Goal: Task Accomplishment & Management: Use online tool/utility

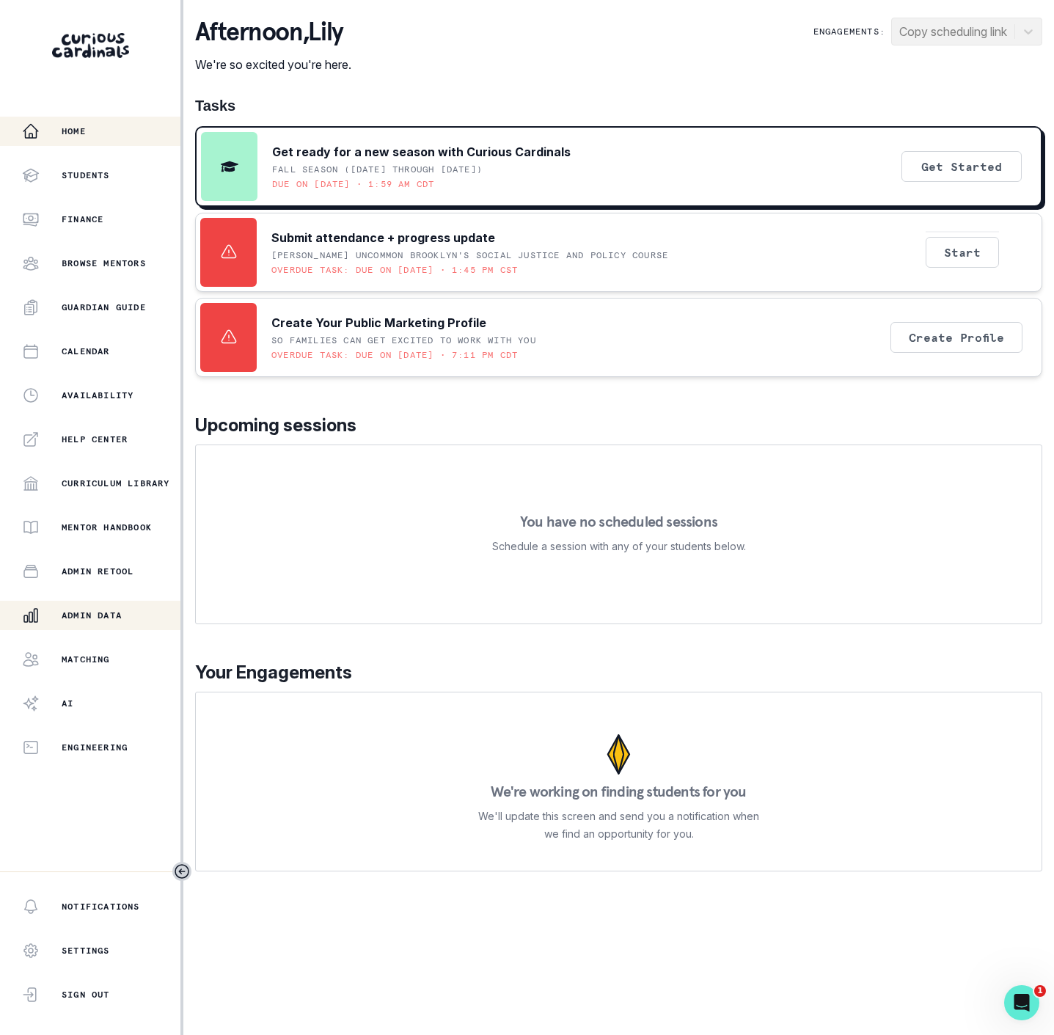
click at [111, 614] on p "Admin Data" at bounding box center [92, 615] width 60 height 12
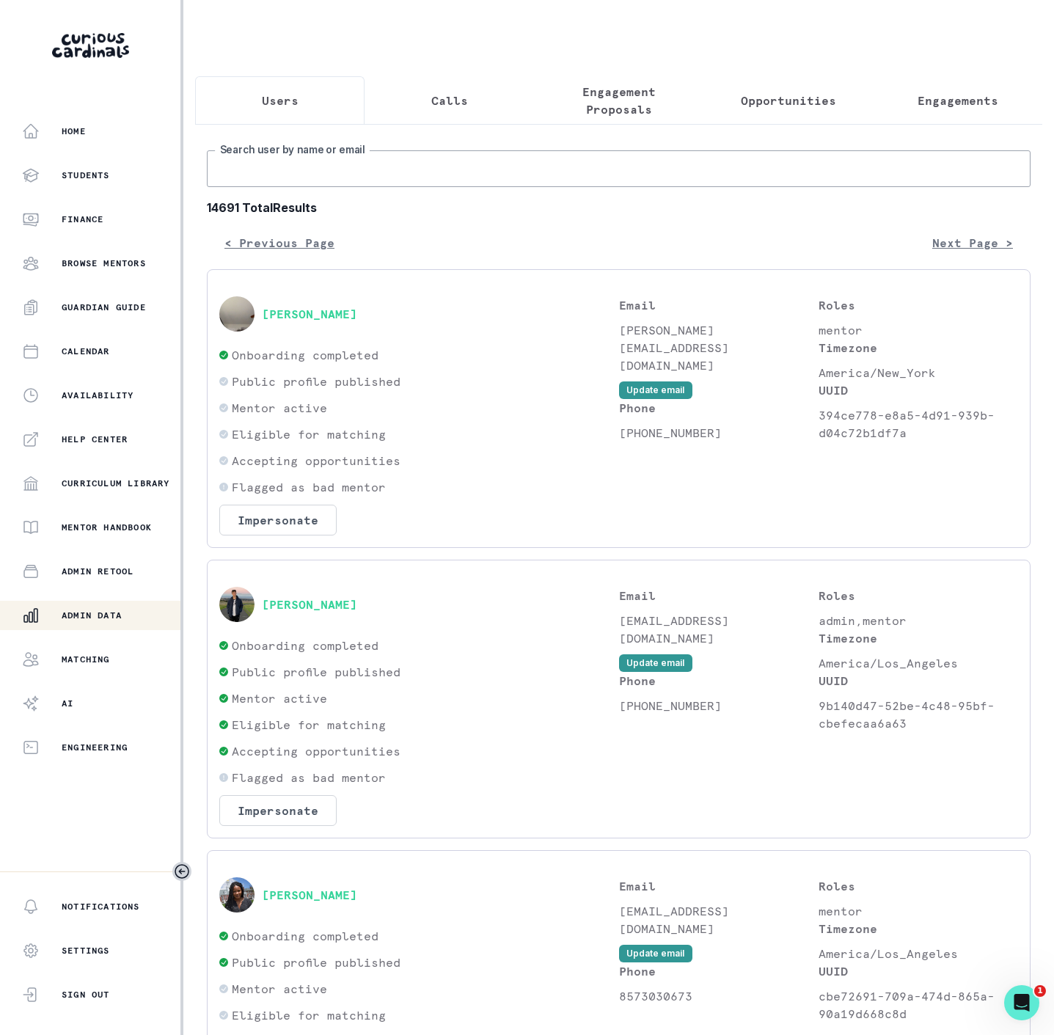
click at [240, 180] on input "Search user by name or email" at bounding box center [618, 168] width 823 height 37
paste input "[PERSON_NAME]"
type input "[PERSON_NAME]"
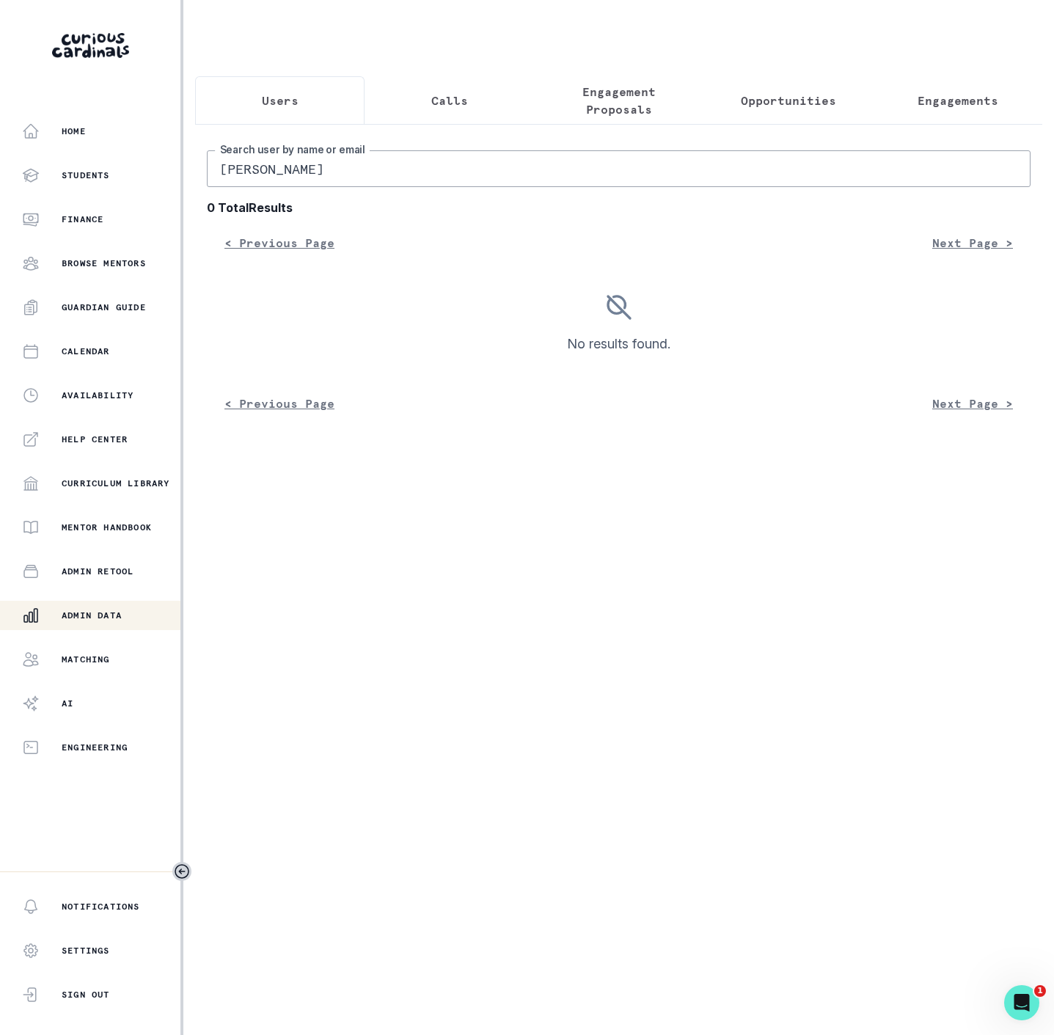
click at [233, 177] on input "[PERSON_NAME]" at bounding box center [618, 168] width 823 height 37
click at [231, 186] on input "[PERSON_NAME]" at bounding box center [618, 168] width 823 height 37
type input "[PERSON_NAME]"
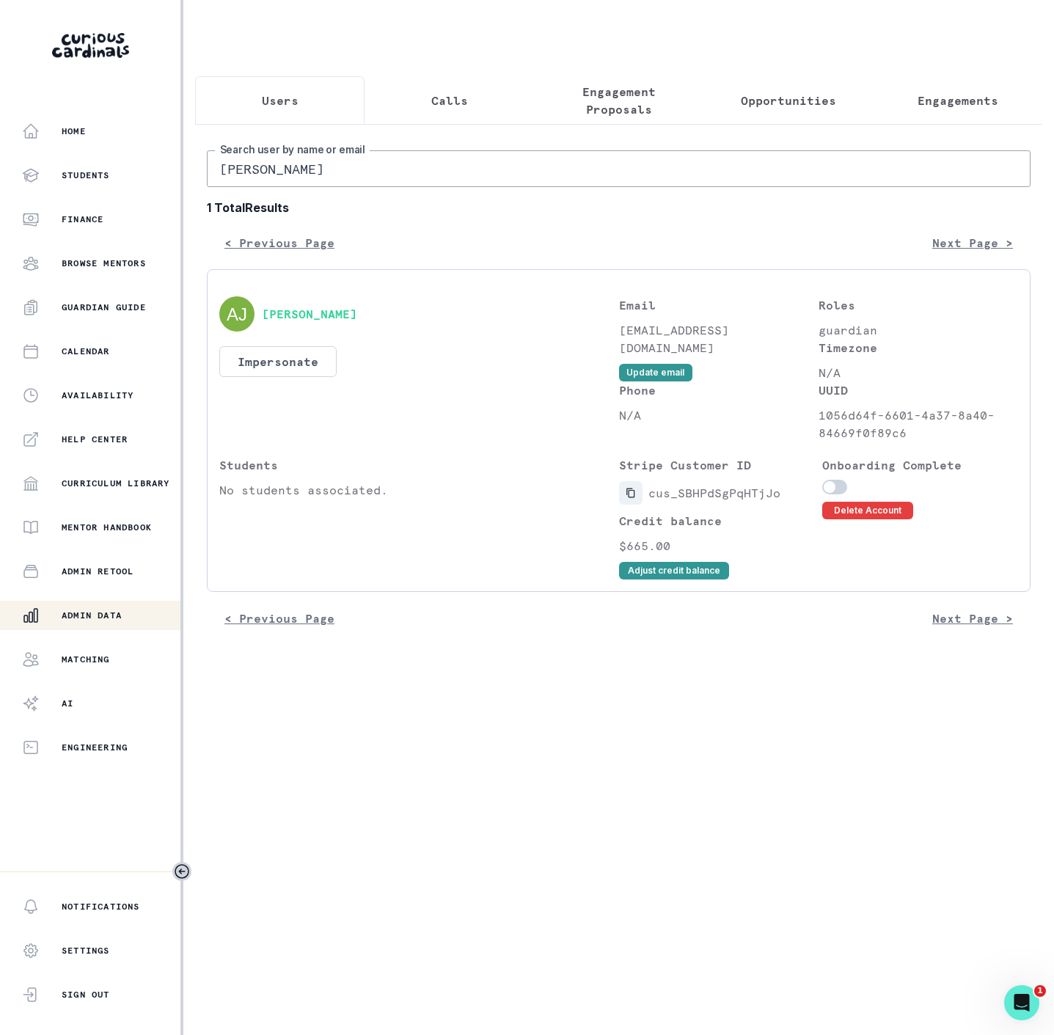
click at [625, 498] on icon "Copied to clipboard" at bounding box center [630, 493] width 10 height 10
drag, startPoint x: 246, startPoint y: 189, endPoint x: -4, endPoint y: 216, distance: 252.1
click at [0, 216] on html "Home Students Finance Browse Mentors Guardian Guide Calendar Availability Help …" at bounding box center [527, 517] width 1054 height 1035
paste input "ira"
type input "Aira"
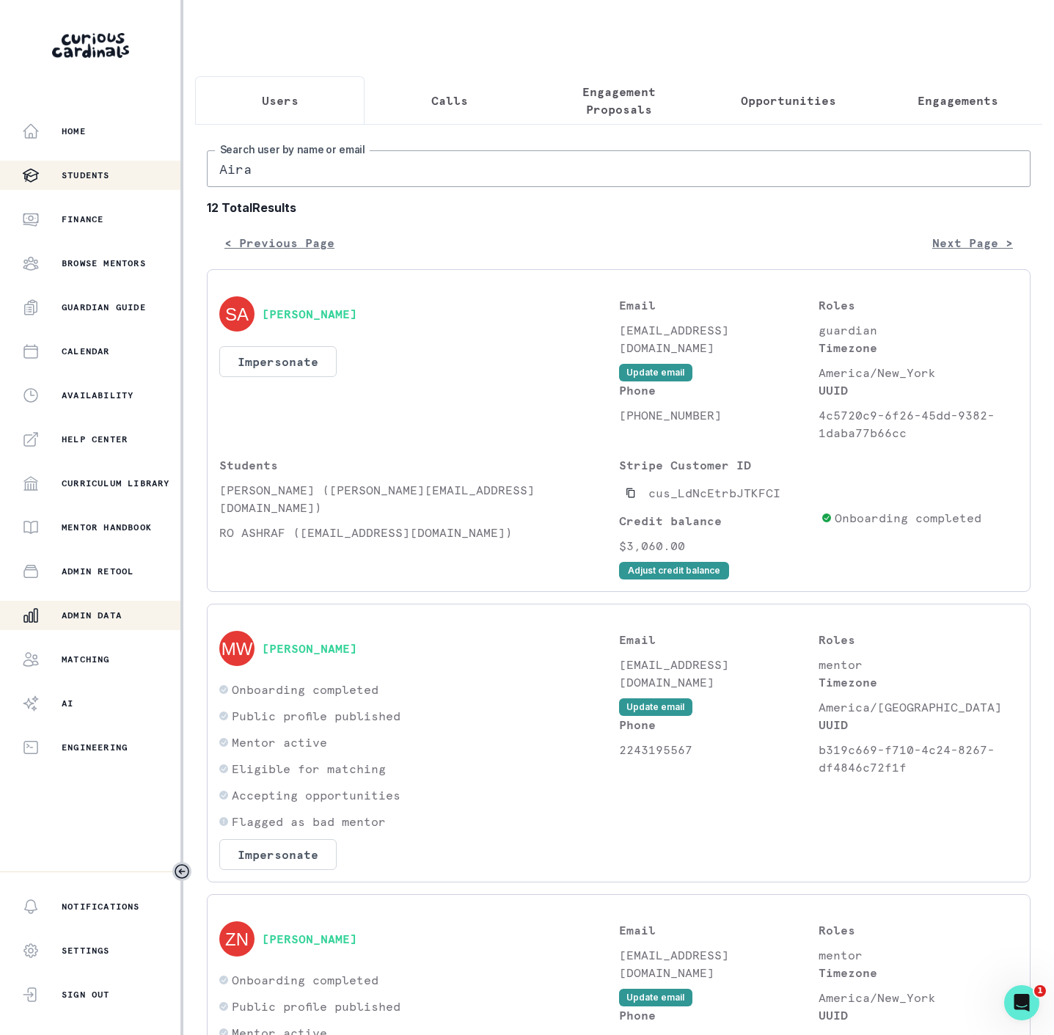
drag, startPoint x: 260, startPoint y: 185, endPoint x: 102, endPoint y: 186, distance: 158.4
click at [102, 186] on div "Home Students Finance Browse Mentors Guardian Guide Calendar Availability Help …" at bounding box center [527, 517] width 1054 height 1035
paste input "[EMAIL_ADDRESS][DOMAIN_NAME]"
type input "[EMAIL_ADDRESS][DOMAIN_NAME]"
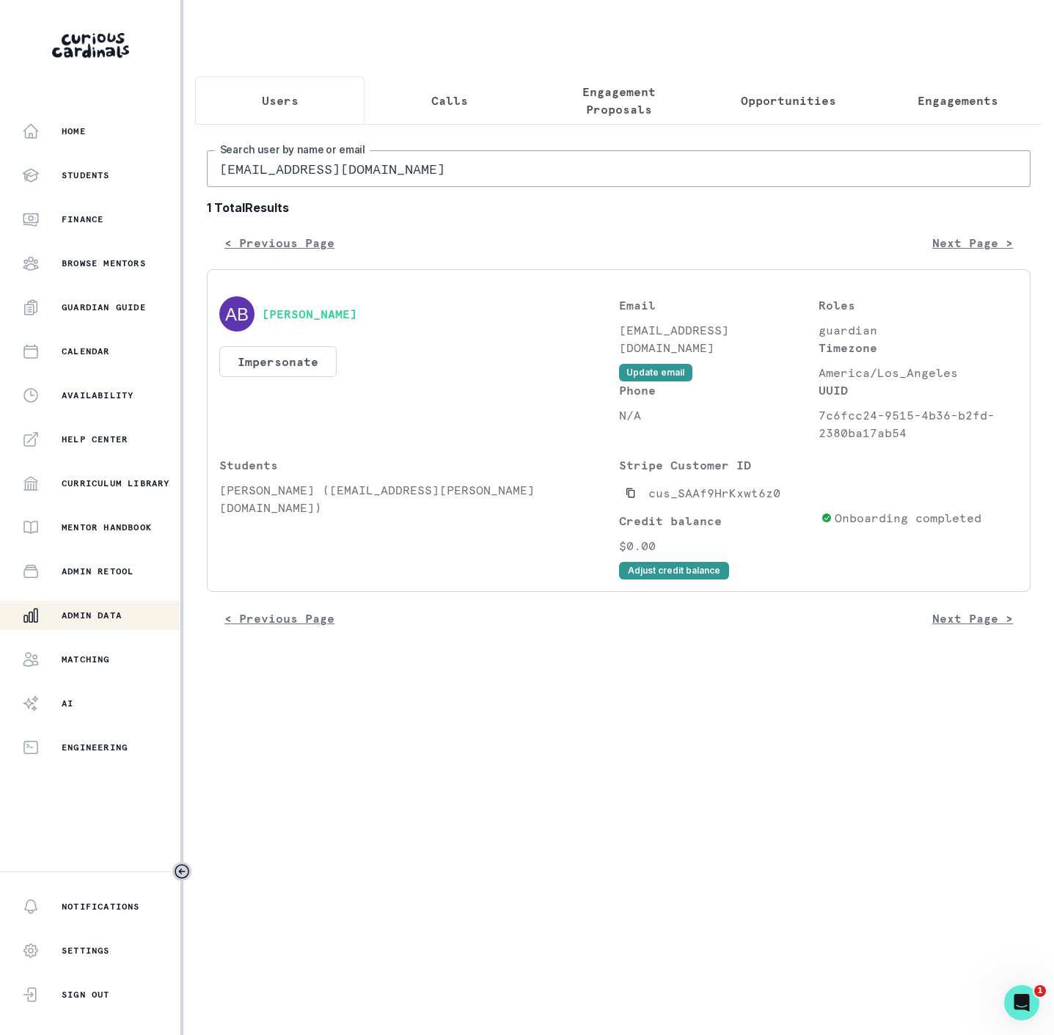
click at [385, 187] on input "[EMAIL_ADDRESS][DOMAIN_NAME]" at bounding box center [618, 168] width 823 height 37
drag, startPoint x: 370, startPoint y: 186, endPoint x: 190, endPoint y: 177, distance: 180.6
click at [190, 177] on main "Users Calls Engagement Proposals Opportunities Engagements [EMAIL_ADDRESS][DOMA…" at bounding box center [618, 517] width 870 height 1035
paste input "riomail"
type input "[EMAIL_ADDRESS][DOMAIN_NAME]"
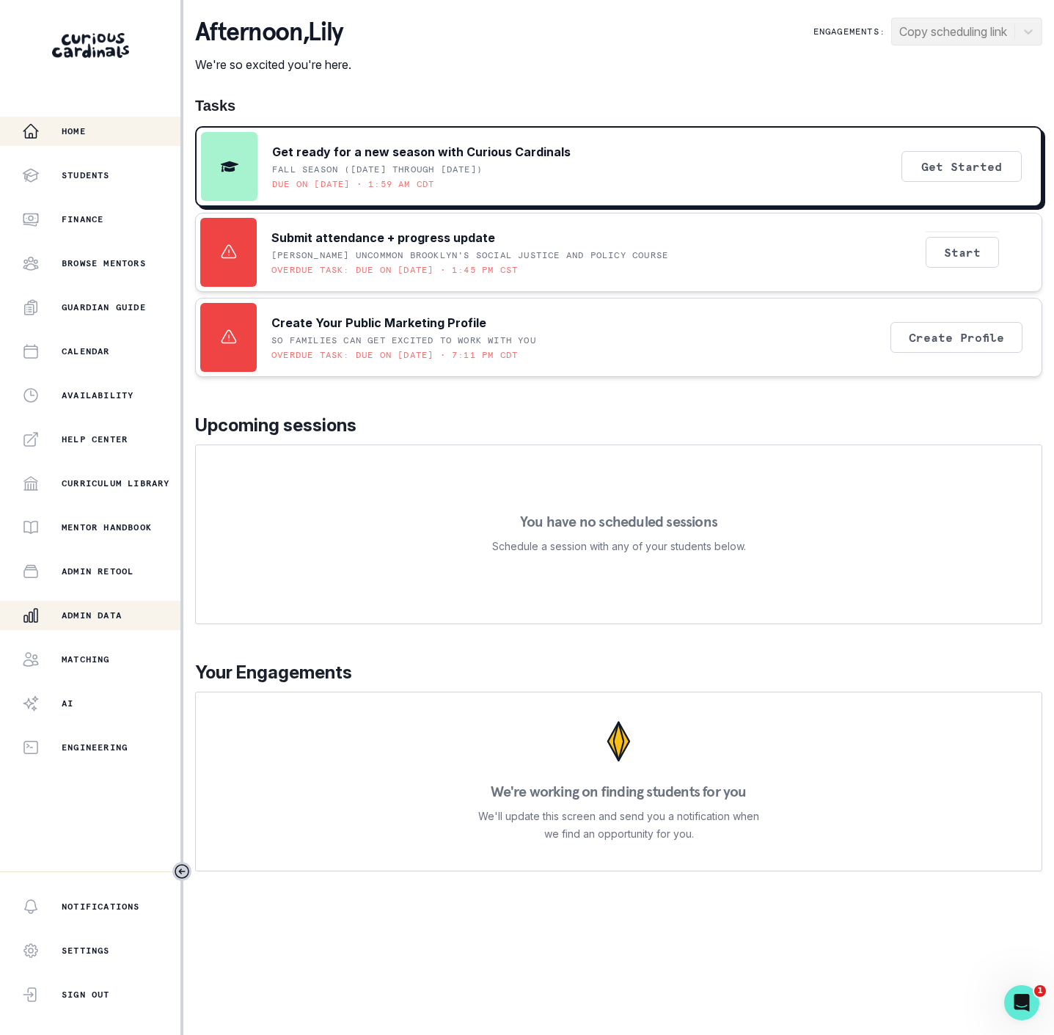
click at [92, 614] on p "Admin Data" at bounding box center [92, 615] width 60 height 12
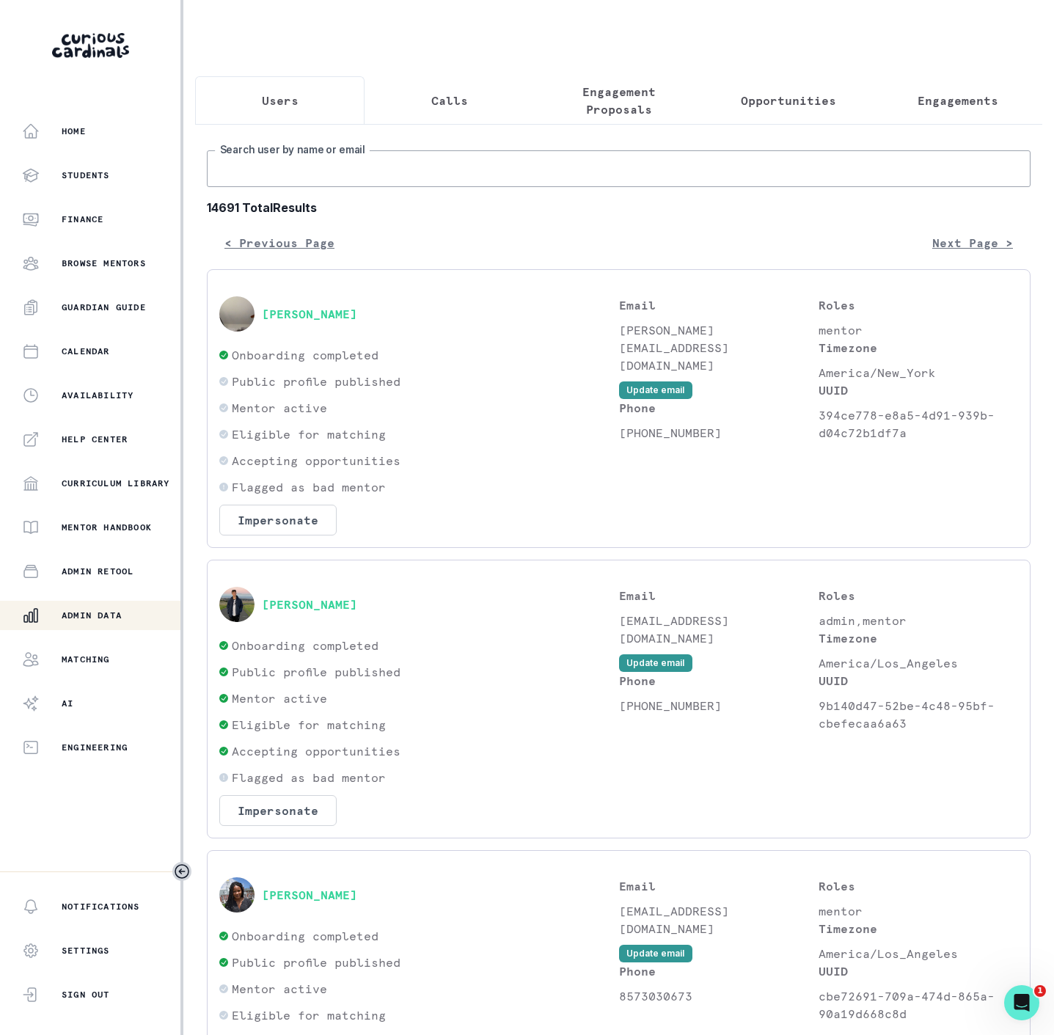
click at [405, 180] on input "Search user by name or email" at bounding box center [618, 168] width 823 height 37
click at [350, 172] on input "Search user by name or email" at bounding box center [618, 168] width 823 height 37
paste input "[EMAIL_ADDRESS][DOMAIN_NAME]"
type input "[EMAIL_ADDRESS][DOMAIN_NAME]"
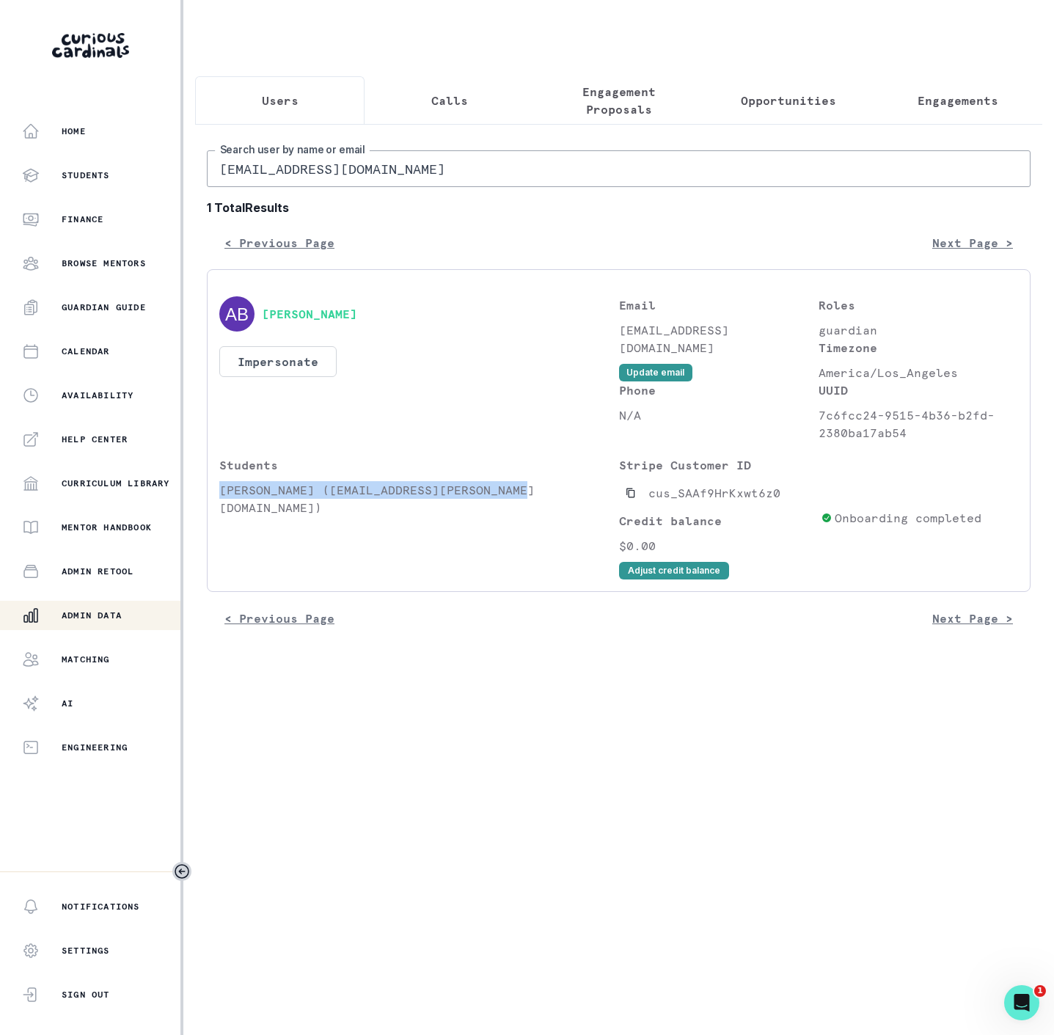
drag, startPoint x: 219, startPoint y: 506, endPoint x: 544, endPoint y: 500, distance: 325.6
click at [544, 500] on p "[PERSON_NAME] ([EMAIL_ADDRESS][PERSON_NAME][DOMAIN_NAME])" at bounding box center [419, 498] width 400 height 35
copy p "[PERSON_NAME] ([EMAIL_ADDRESS][PERSON_NAME][DOMAIN_NAME])"
click at [625, 498] on icon "Copied to clipboard" at bounding box center [630, 493] width 10 height 10
drag, startPoint x: 357, startPoint y: 177, endPoint x: 364, endPoint y: 194, distance: 18.1
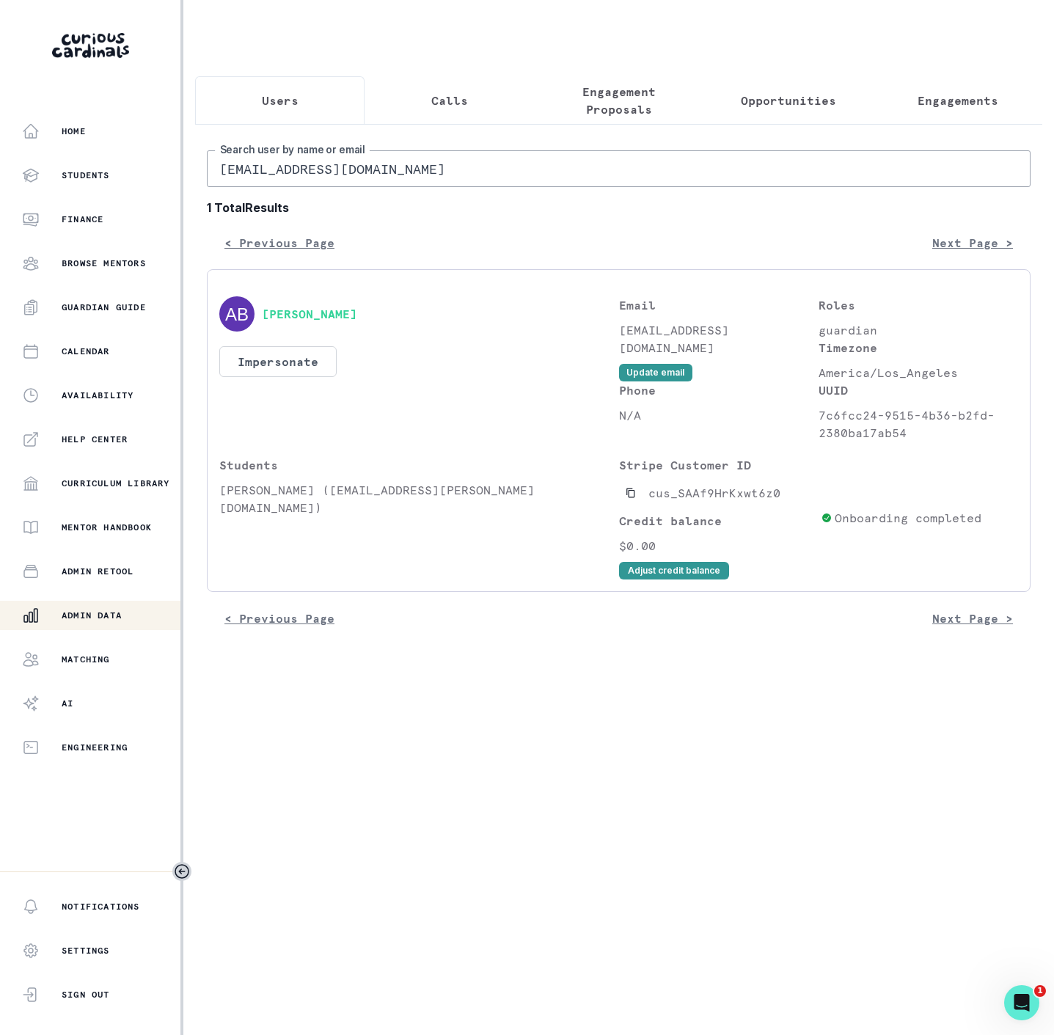
click at [361, 186] on input "[EMAIL_ADDRESS][DOMAIN_NAME]" at bounding box center [618, 168] width 823 height 37
drag, startPoint x: 399, startPoint y: 191, endPoint x: 102, endPoint y: 189, distance: 297.0
click at [102, 189] on div "Home Students Finance Browse Mentors Guardian Guide Calendar Availability Help …" at bounding box center [527, 517] width 1054 height 1035
paste input "[PERSON_NAME]"
type input "[PERSON_NAME]"
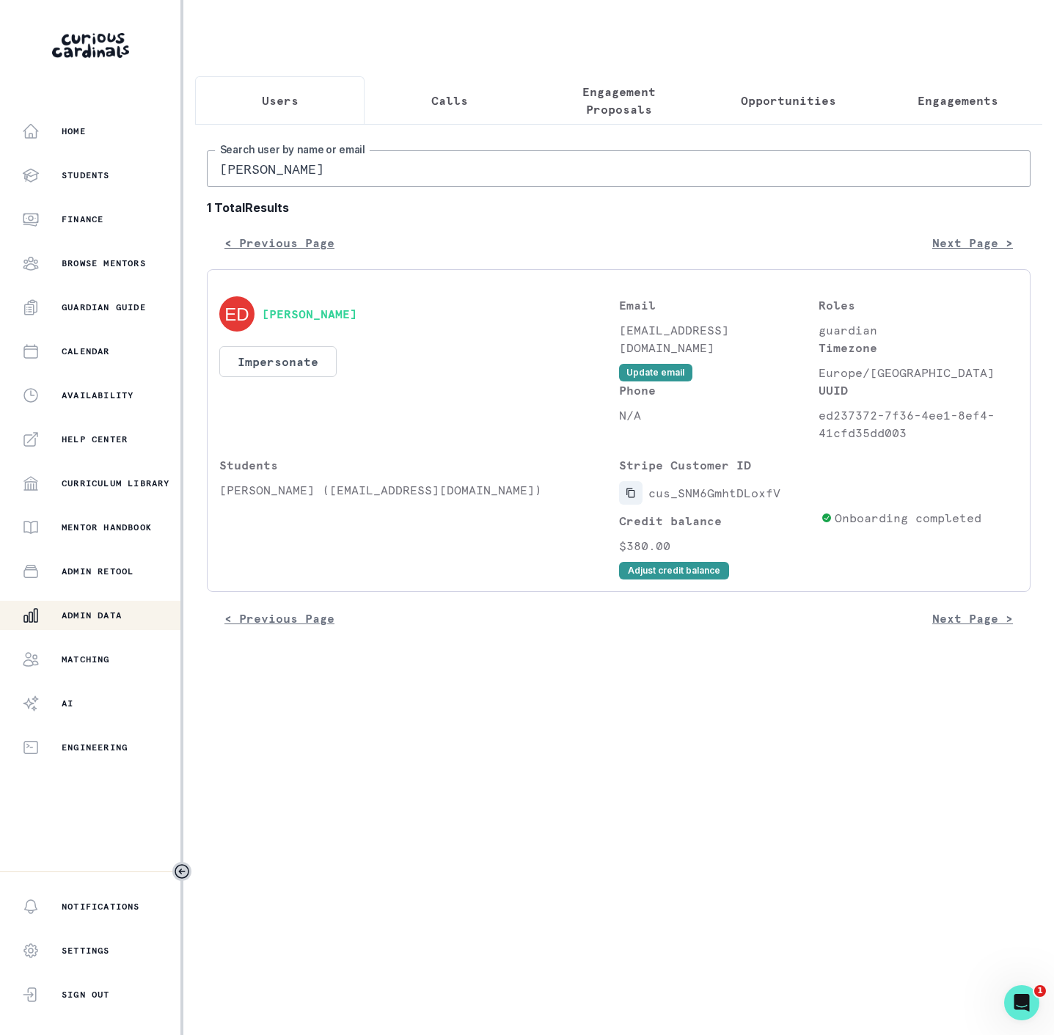
click at [630, 504] on button "Copied to clipboard" at bounding box center [630, 492] width 23 height 23
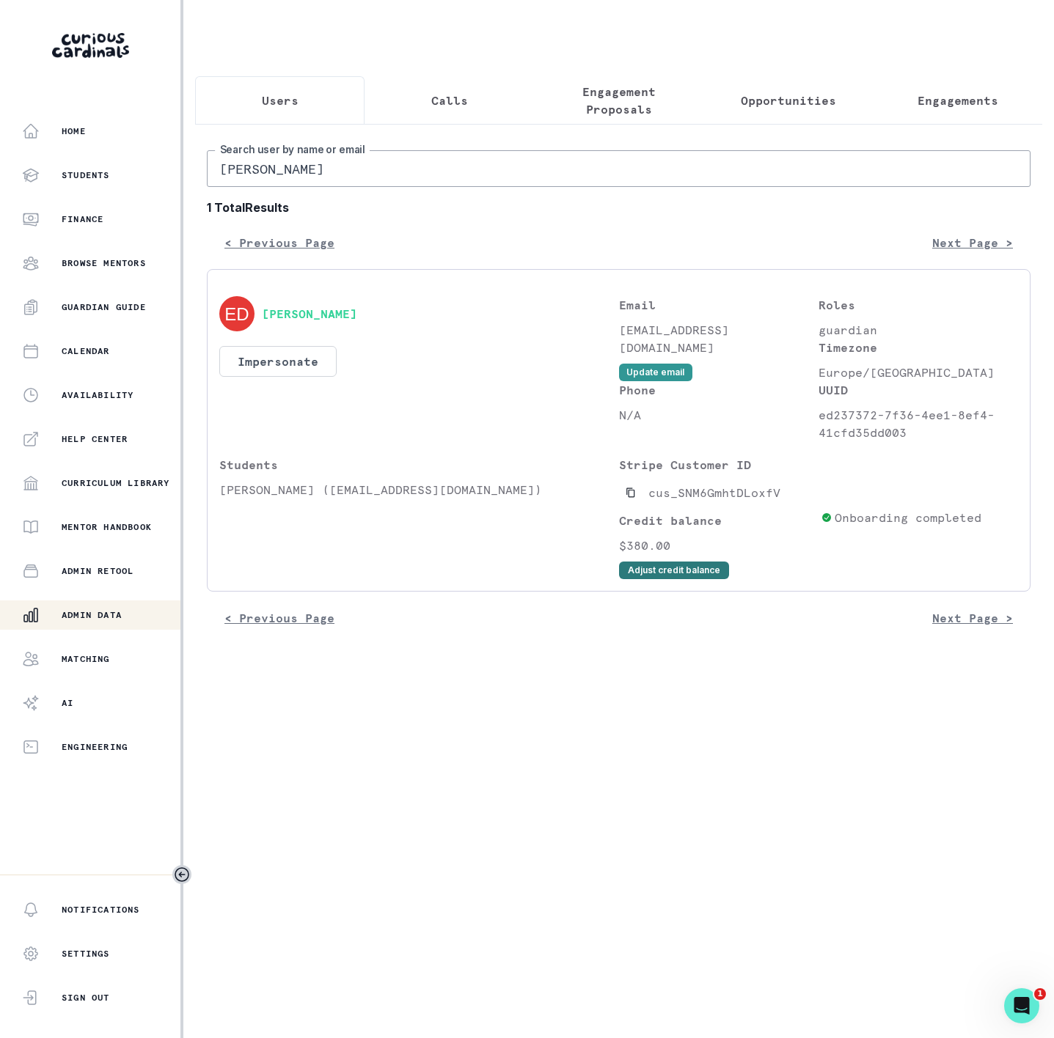
click at [676, 579] on button "Adjust credit balance" at bounding box center [674, 571] width 110 height 18
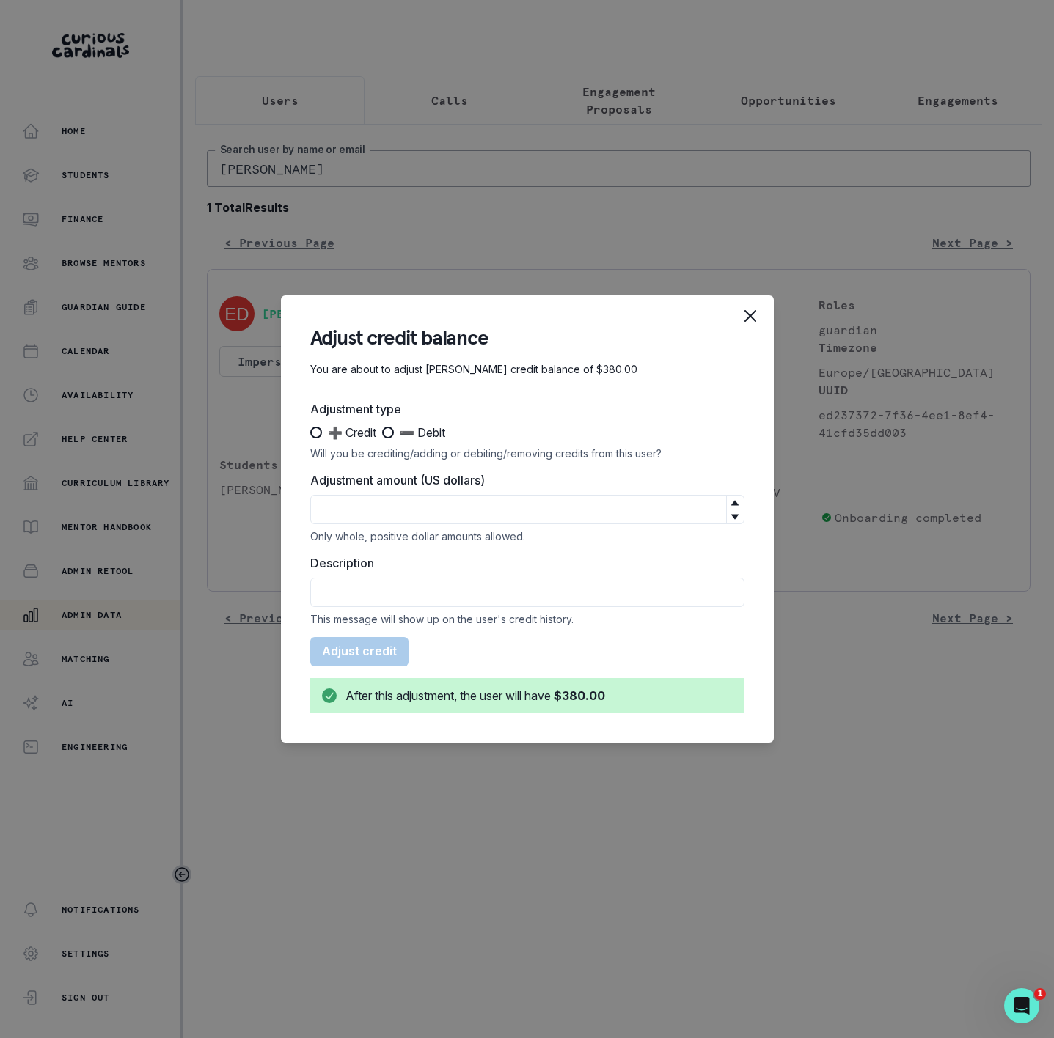
click at [400, 427] on label "➖ Debit" at bounding box center [413, 433] width 63 height 18
click at [382, 433] on input "➖ Debit" at bounding box center [381, 433] width 1 height 1
radio input "true"
click at [418, 493] on div "Adjustment amount (US dollars) Only whole, positive dollar amounts allowed." at bounding box center [527, 506] width 434 height 71
click at [419, 509] on input "Adjustment amount (US dollars)" at bounding box center [527, 509] width 434 height 29
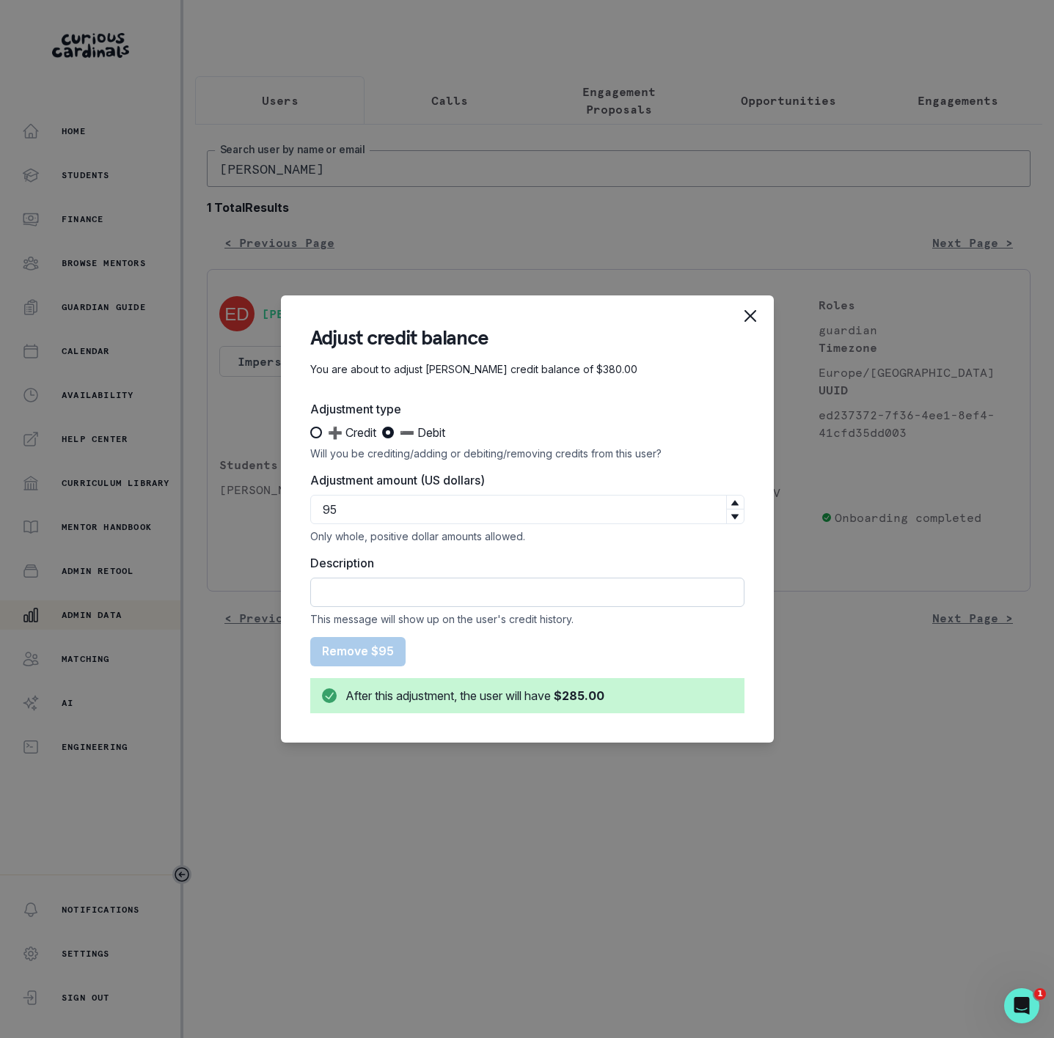
type input "95"
click at [431, 585] on input "Description" at bounding box center [527, 592] width 434 height 29
click at [416, 590] on input "Description" at bounding box center [527, 592] width 434 height 29
paste input "Time: [DATE] 10:00 AM PDT -- Duration: 60 minutes -- Attendance: Lesson attende…"
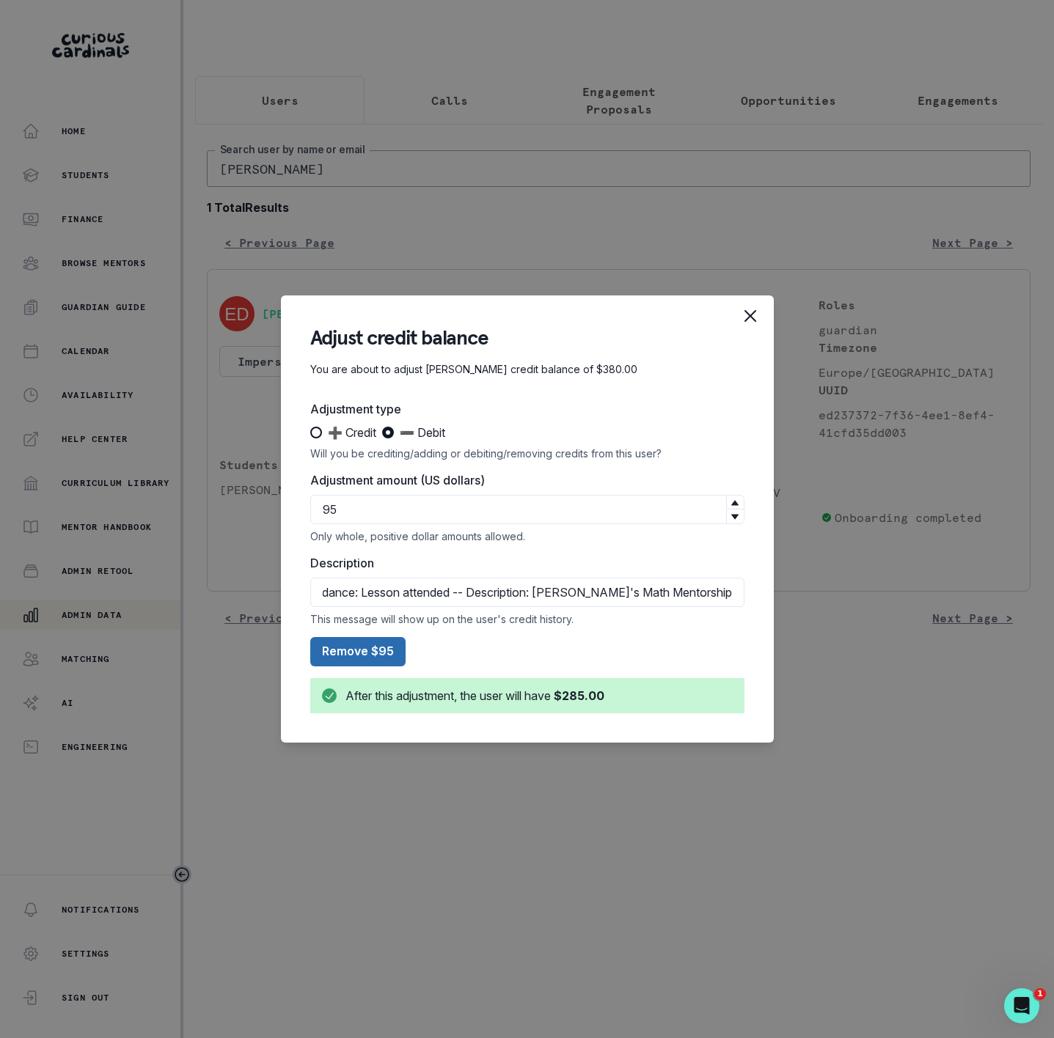
type input "Time: [DATE] 10:00 AM PDT -- Duration: 60 minutes -- Attendance: Lesson attende…"
click at [370, 652] on button "Remove $95" at bounding box center [357, 651] width 95 height 29
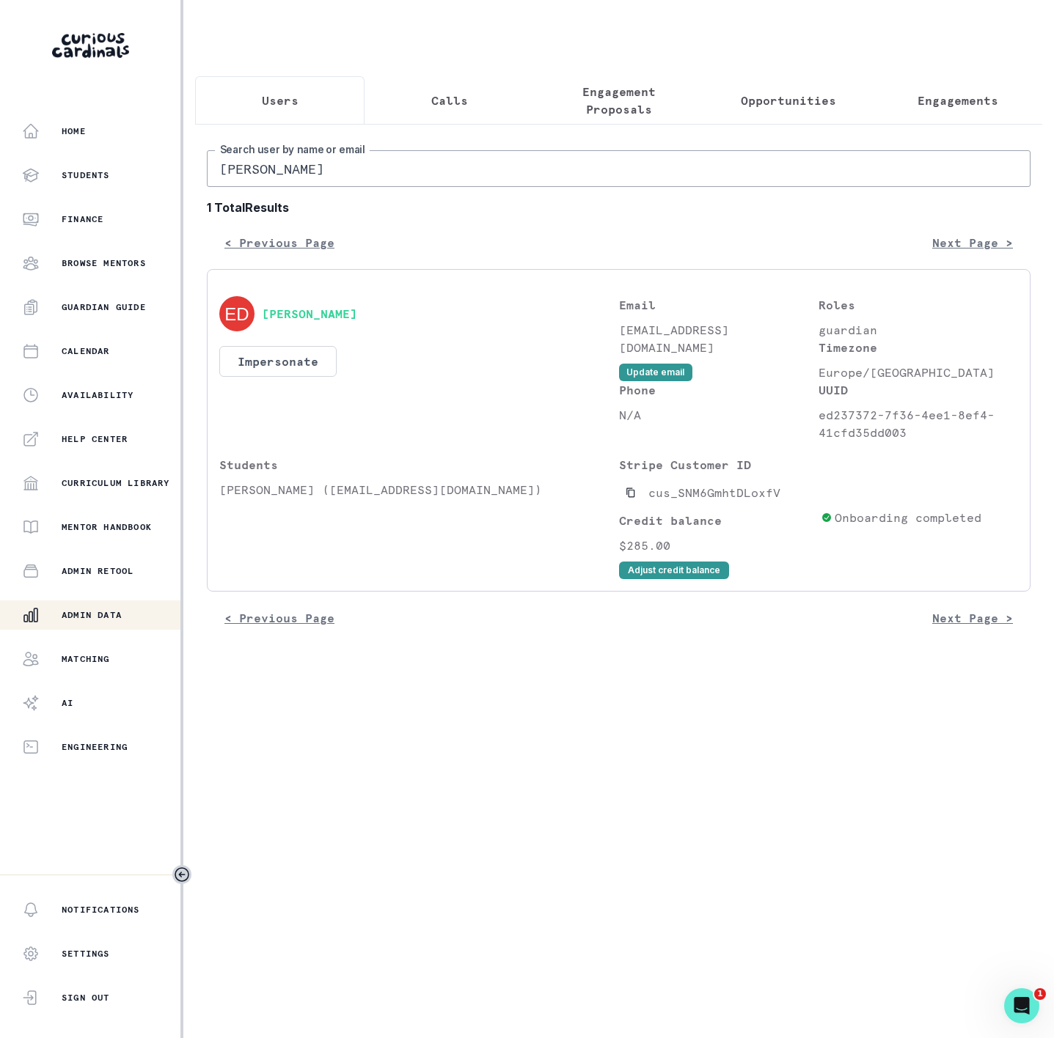
drag, startPoint x: 344, startPoint y: 186, endPoint x: 14, endPoint y: 194, distance: 330.0
click at [14, 194] on div "Home Students Finance Browse Mentors Guardian Guide Calendar Availability Help …" at bounding box center [527, 519] width 1054 height 1038
paste input "[PERSON_NAME]"
type input "[PERSON_NAME]"
click at [631, 504] on button "Copied to clipboard" at bounding box center [630, 492] width 23 height 23
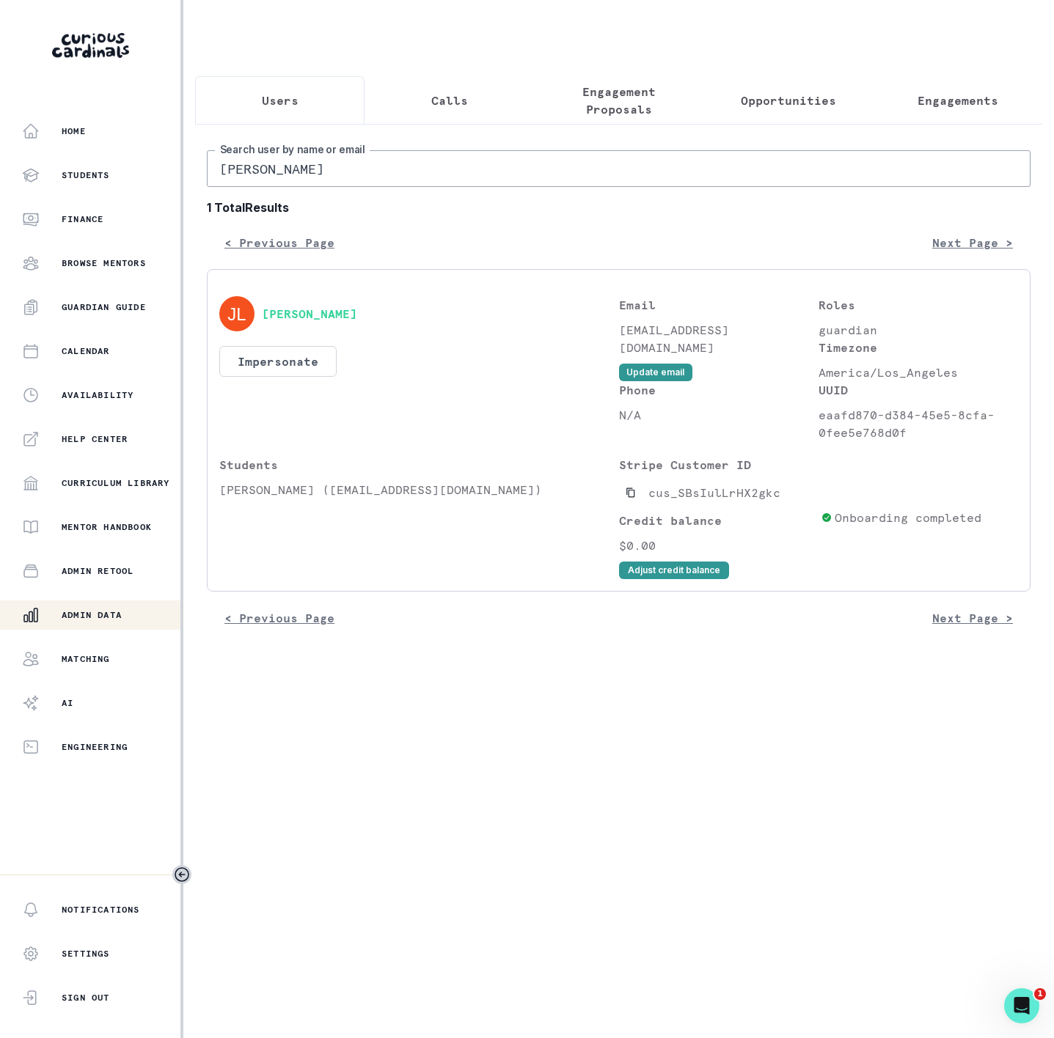
click at [364, 187] on input "[PERSON_NAME]" at bounding box center [618, 168] width 823 height 37
drag, startPoint x: 317, startPoint y: 187, endPoint x: -68, endPoint y: 187, distance: 384.9
click at [0, 187] on html "Home Students Finance Browse Mentors Guardian Guide Calendar Availability Help …" at bounding box center [527, 519] width 1054 height 1038
paste input "([EMAIL_ADDRESS][DOMAIN_NAME]"
type input "([EMAIL_ADDRESS][DOMAIN_NAME]"
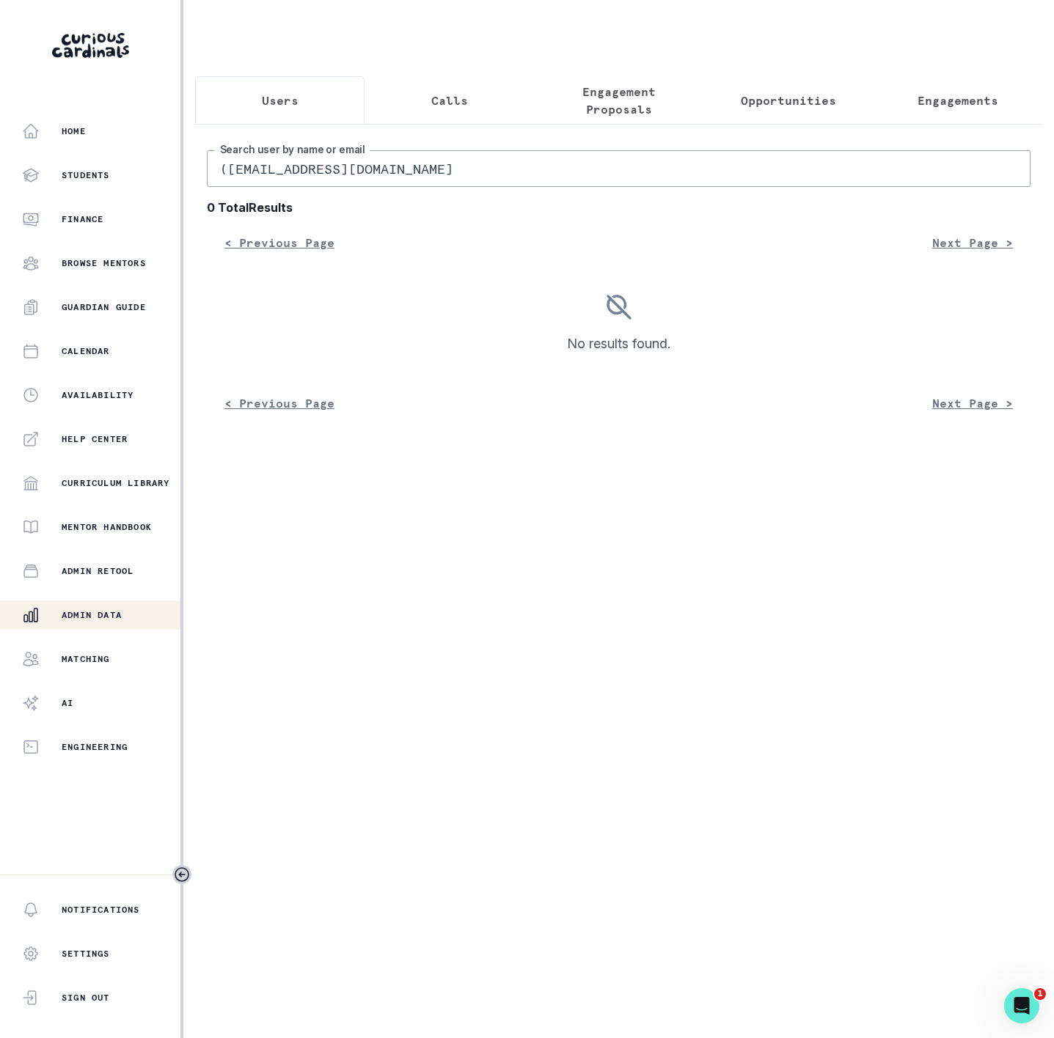
click at [229, 183] on input "([EMAIL_ADDRESS][DOMAIN_NAME]" at bounding box center [618, 168] width 823 height 37
type input "[EMAIL_ADDRESS][DOMAIN_NAME]"
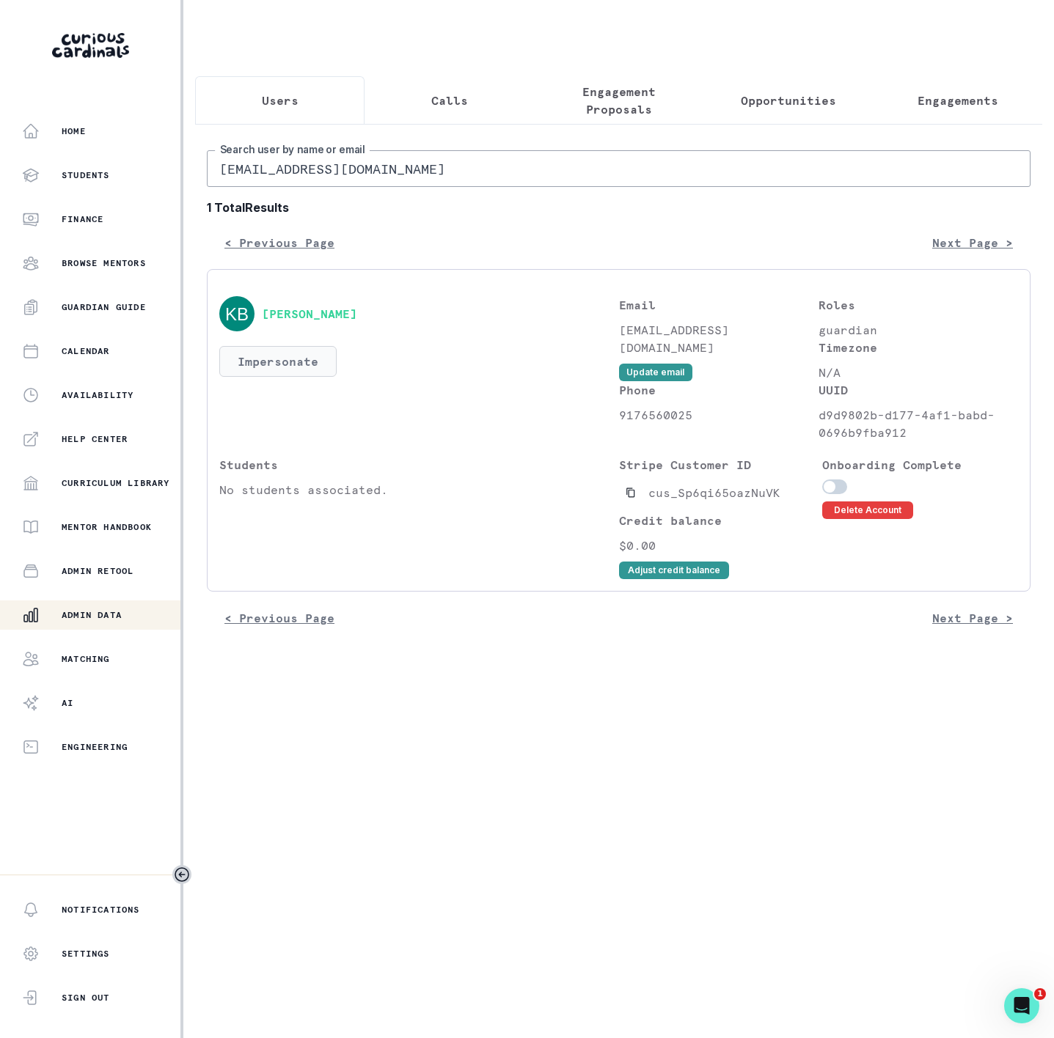
click at [267, 376] on button "Impersonate" at bounding box center [277, 361] width 117 height 31
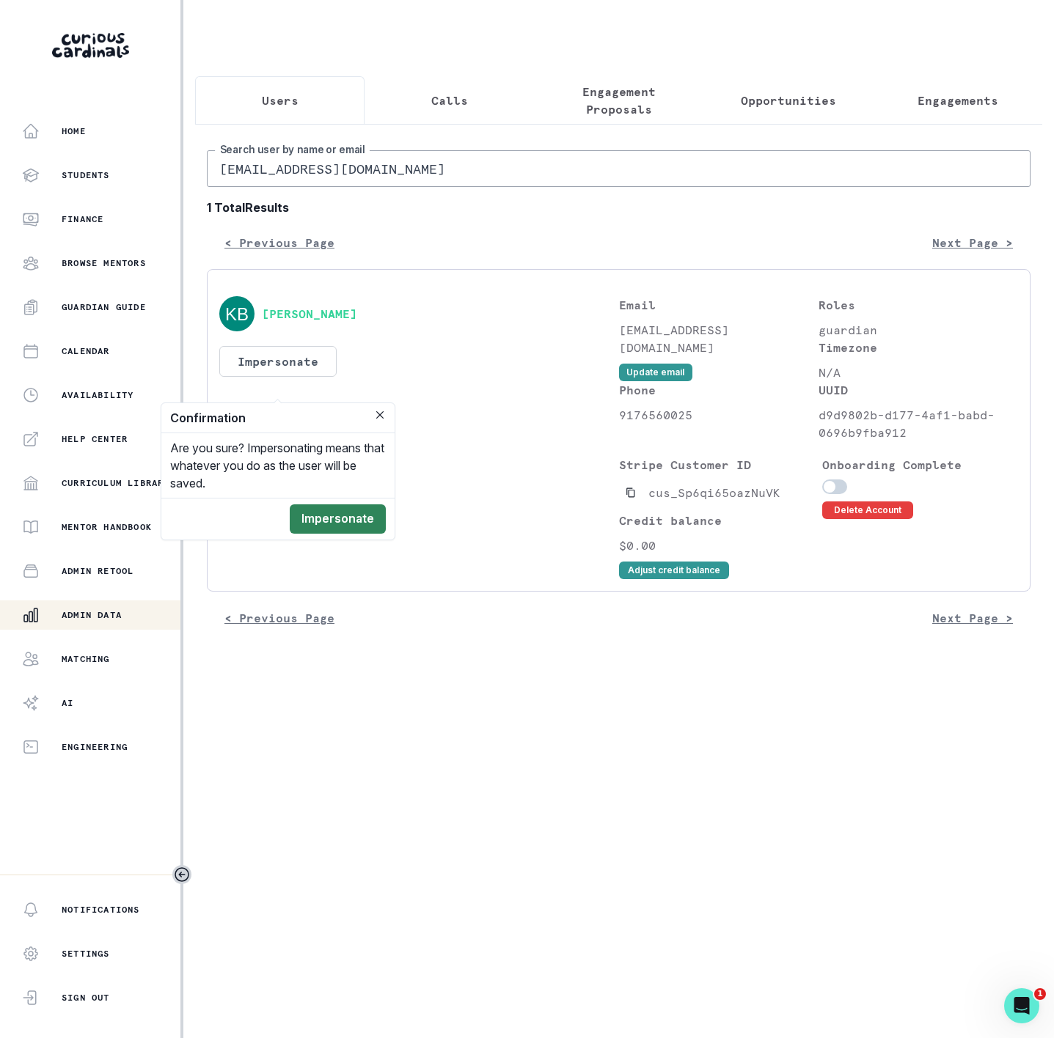
click at [309, 529] on button "Impersonate" at bounding box center [338, 518] width 96 height 29
